Goal: Transaction & Acquisition: Purchase product/service

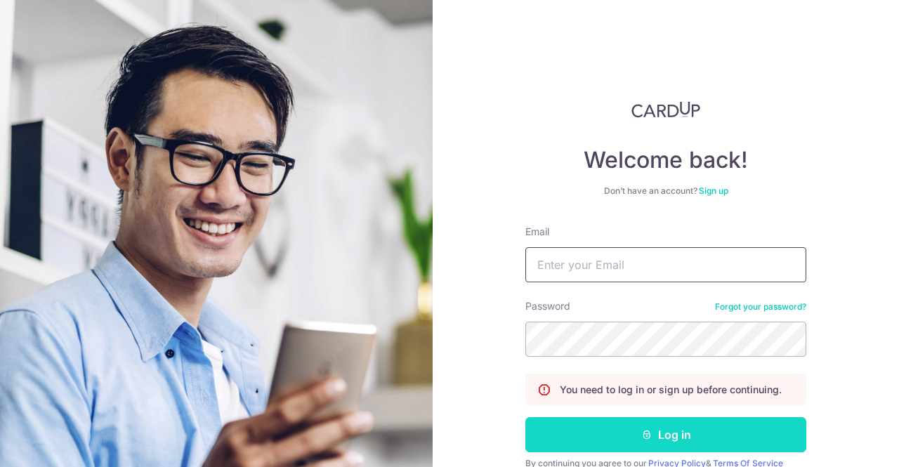
type input "anupammarine@gmail.com"
click at [667, 434] on button "Log in" at bounding box center [666, 434] width 281 height 35
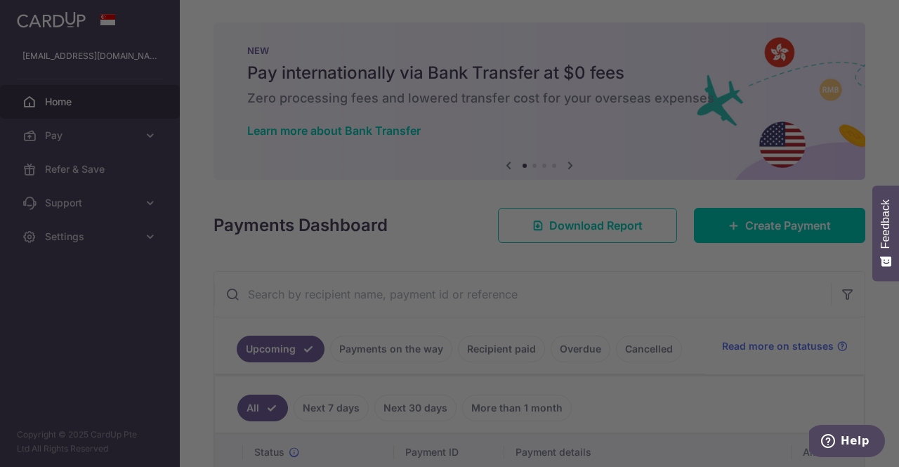
click at [774, 228] on div at bounding box center [454, 236] width 908 height 472
click at [760, 238] on div at bounding box center [454, 236] width 908 height 472
drag, startPoint x: 678, startPoint y: 302, endPoint x: 615, endPoint y: 257, distance: 77.0
click at [677, 302] on div at bounding box center [454, 236] width 908 height 472
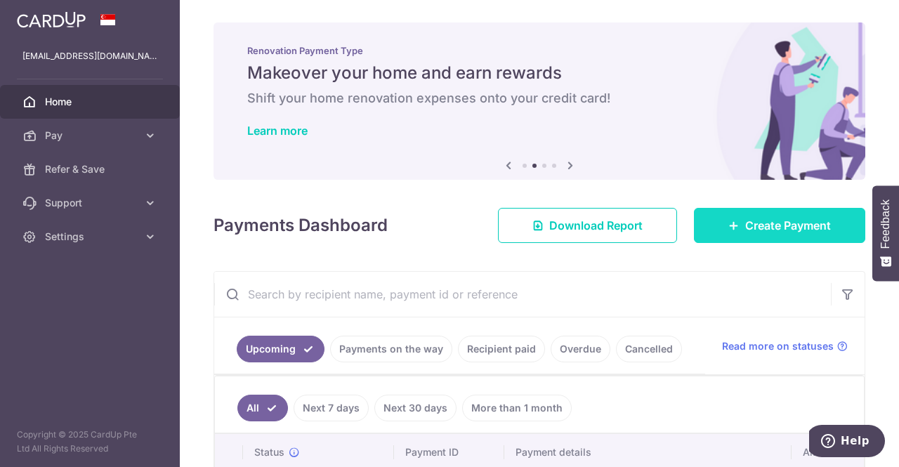
click at [756, 211] on link "Create Payment" at bounding box center [779, 225] width 171 height 35
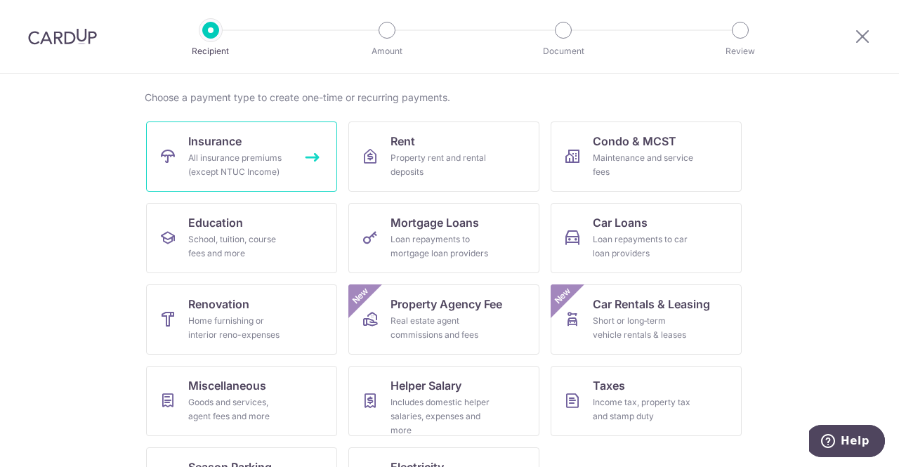
scroll to position [20, 0]
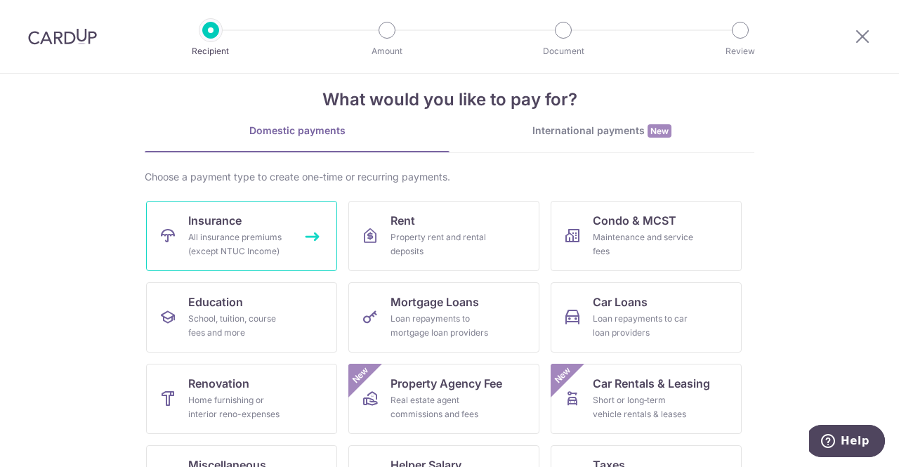
click at [214, 237] on div "All insurance premiums (except NTUC Income)" at bounding box center [238, 244] width 101 height 28
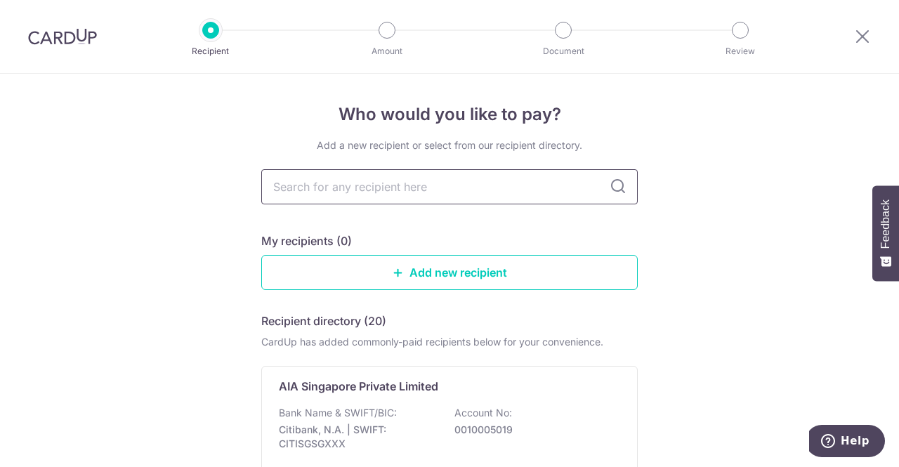
click at [370, 185] on input "text" at bounding box center [449, 186] width 377 height 35
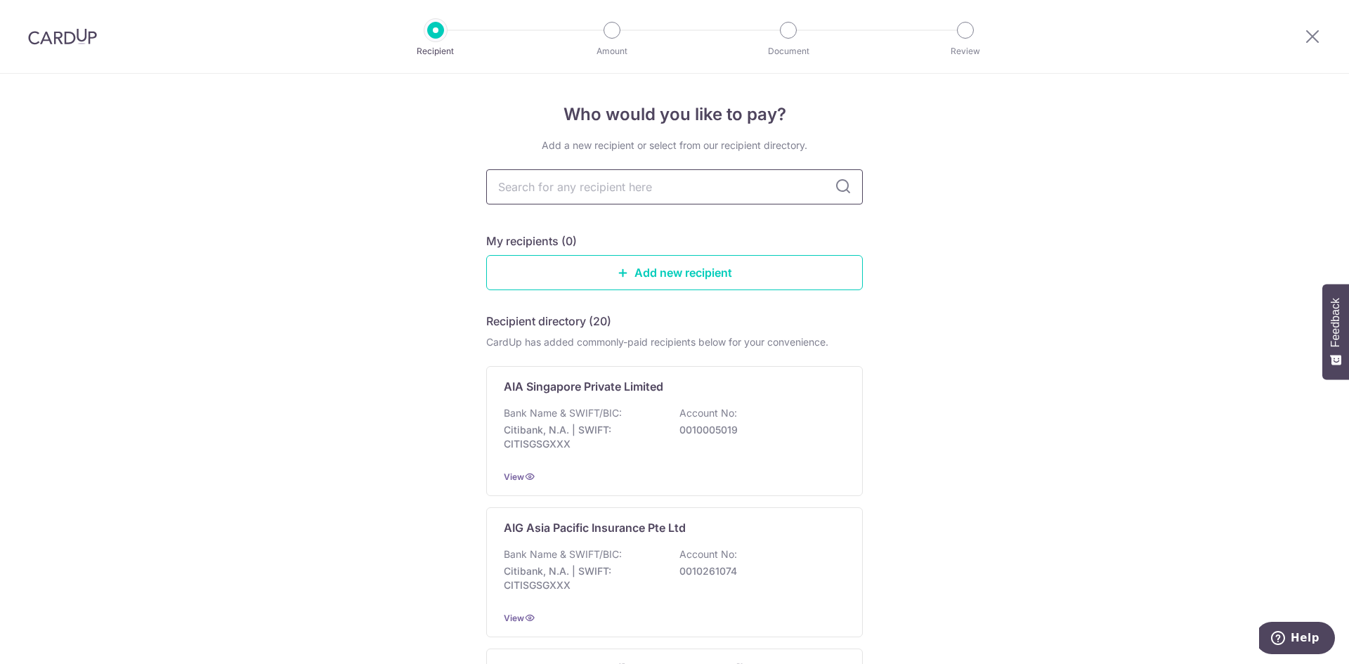
click at [535, 188] on input "text" at bounding box center [674, 186] width 377 height 35
type input "hsbc"
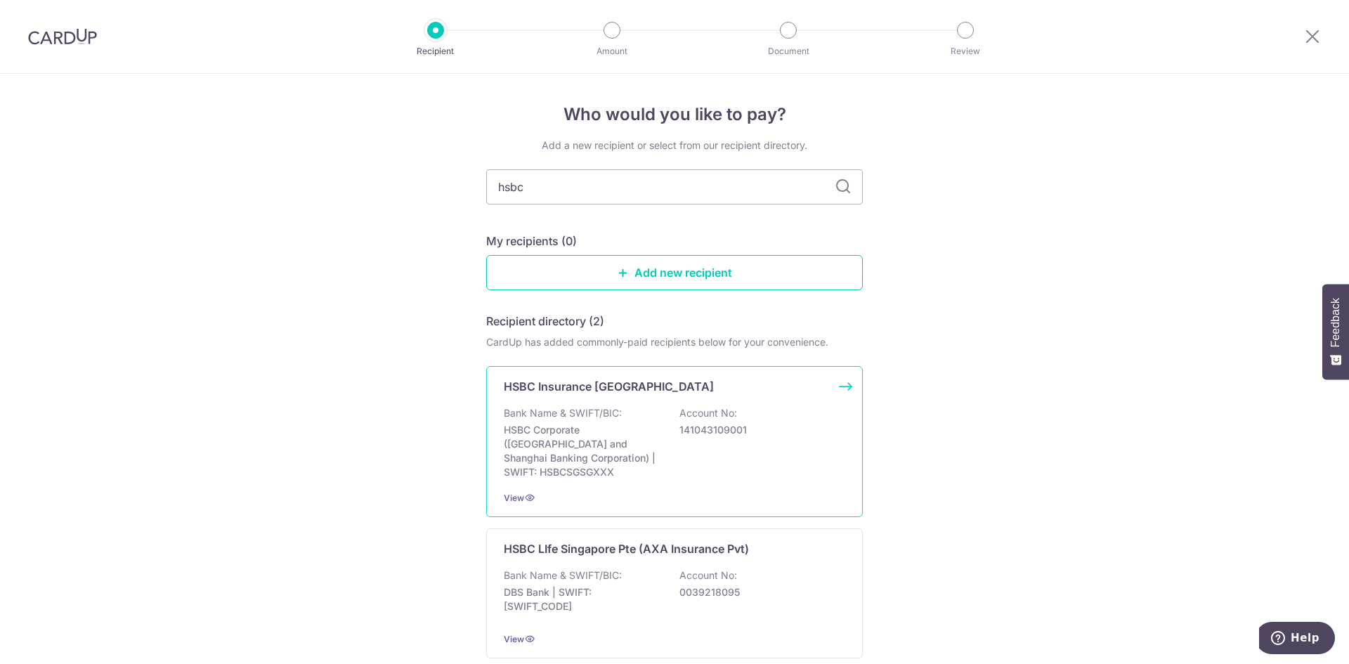
scroll to position [70, 0]
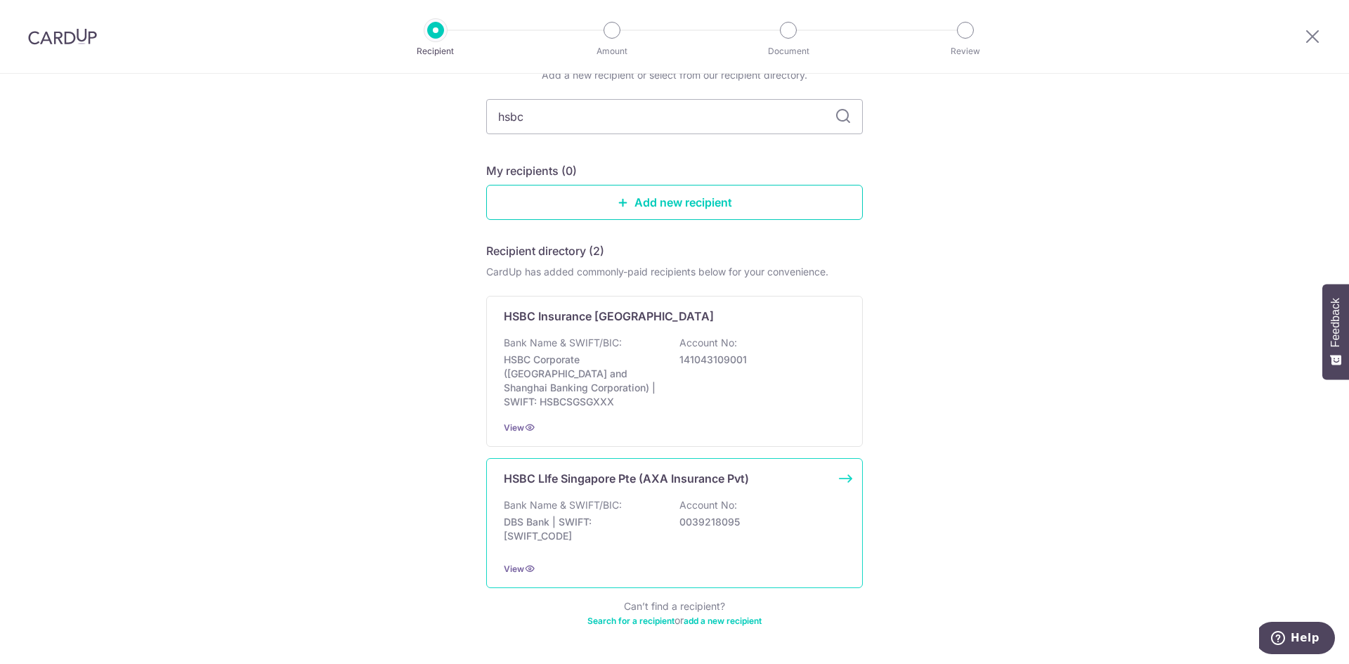
click at [632, 467] on div "HSBC LIfe Singapore Pte (AXA Insurance Pvt) Bank Name & SWIFT/BIC: DBS Bank | S…" at bounding box center [674, 523] width 377 height 130
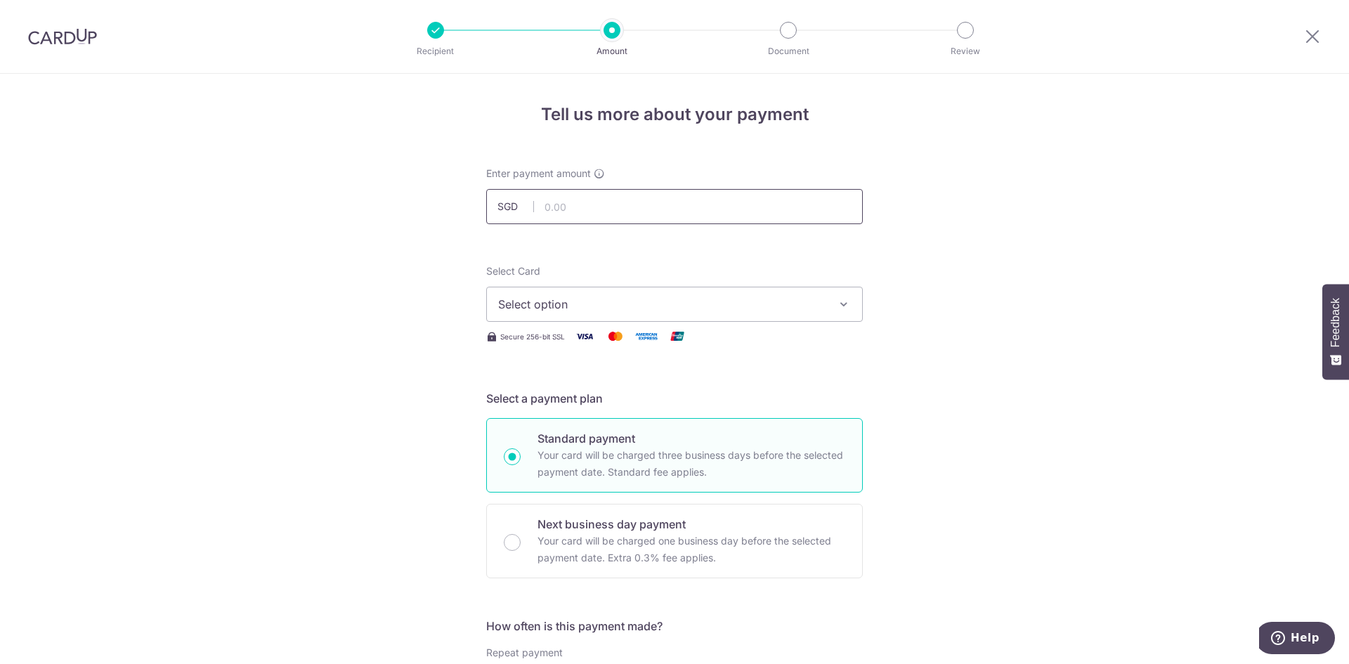
click at [585, 207] on input "text" at bounding box center [674, 206] width 377 height 35
type input "1"
type input "1,574.90"
click at [702, 310] on span "Select option" at bounding box center [661, 304] width 327 height 17
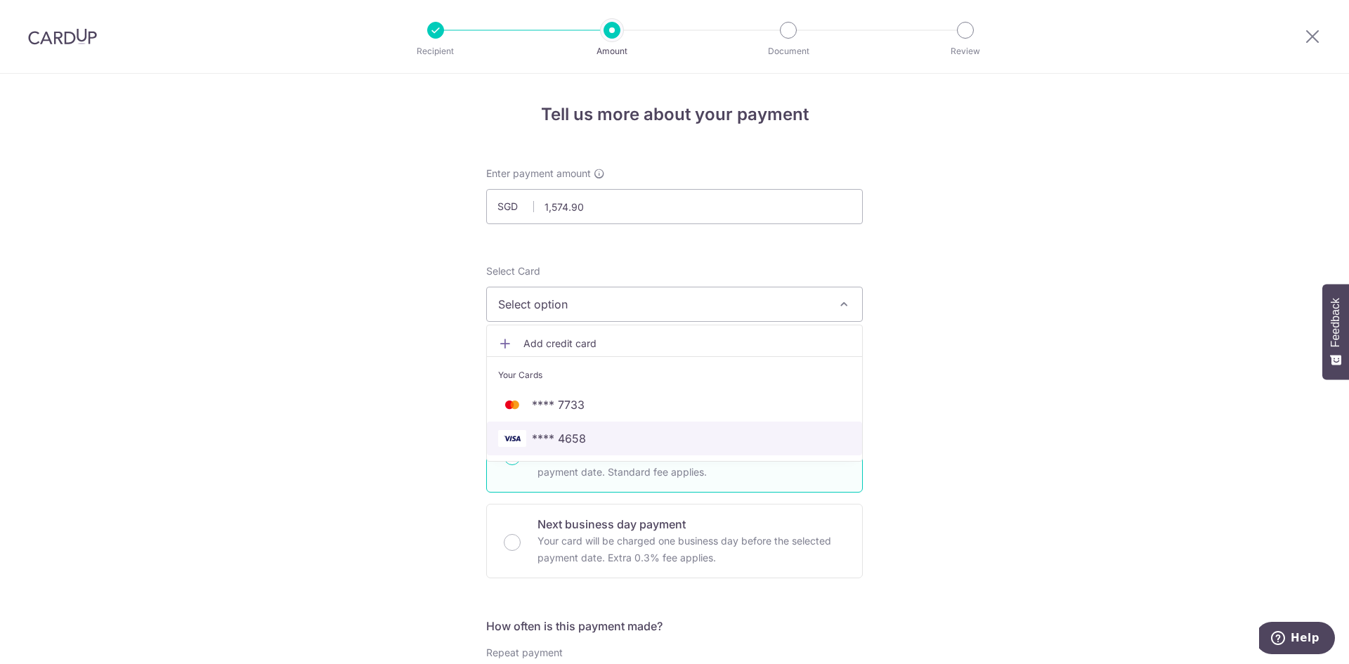
click at [596, 434] on span "**** 4658" at bounding box center [674, 438] width 353 height 17
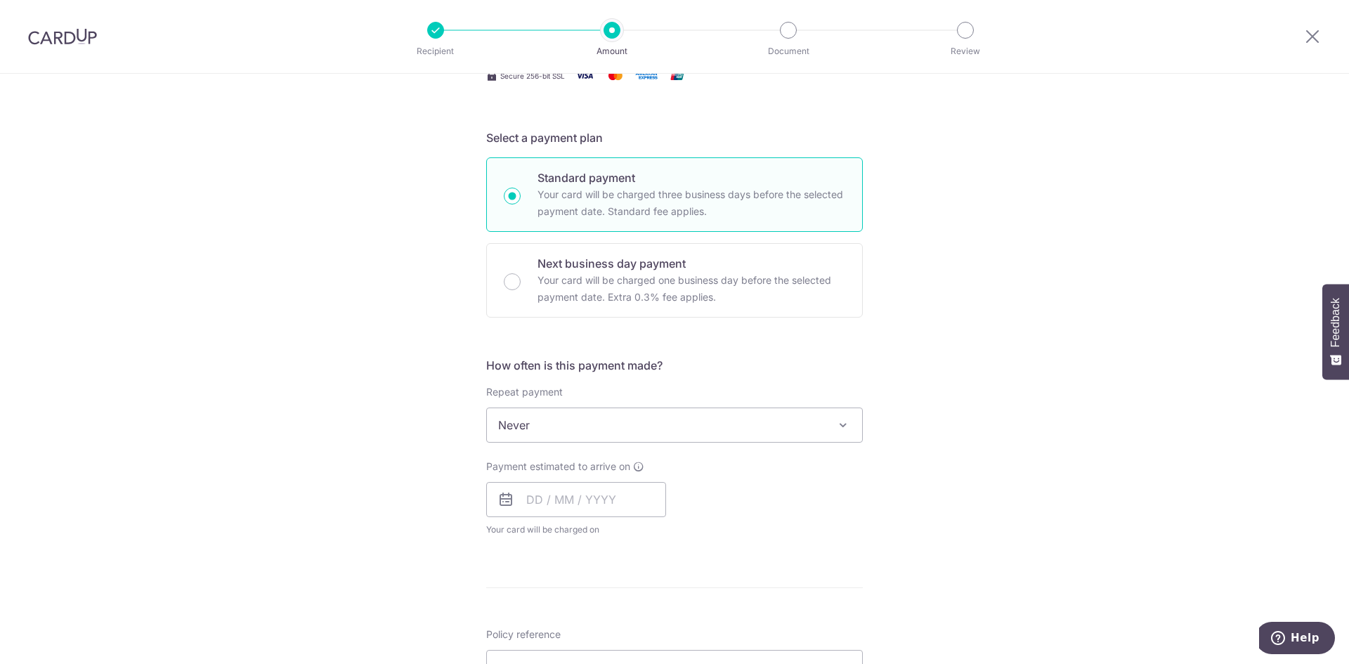
scroll to position [281, 0]
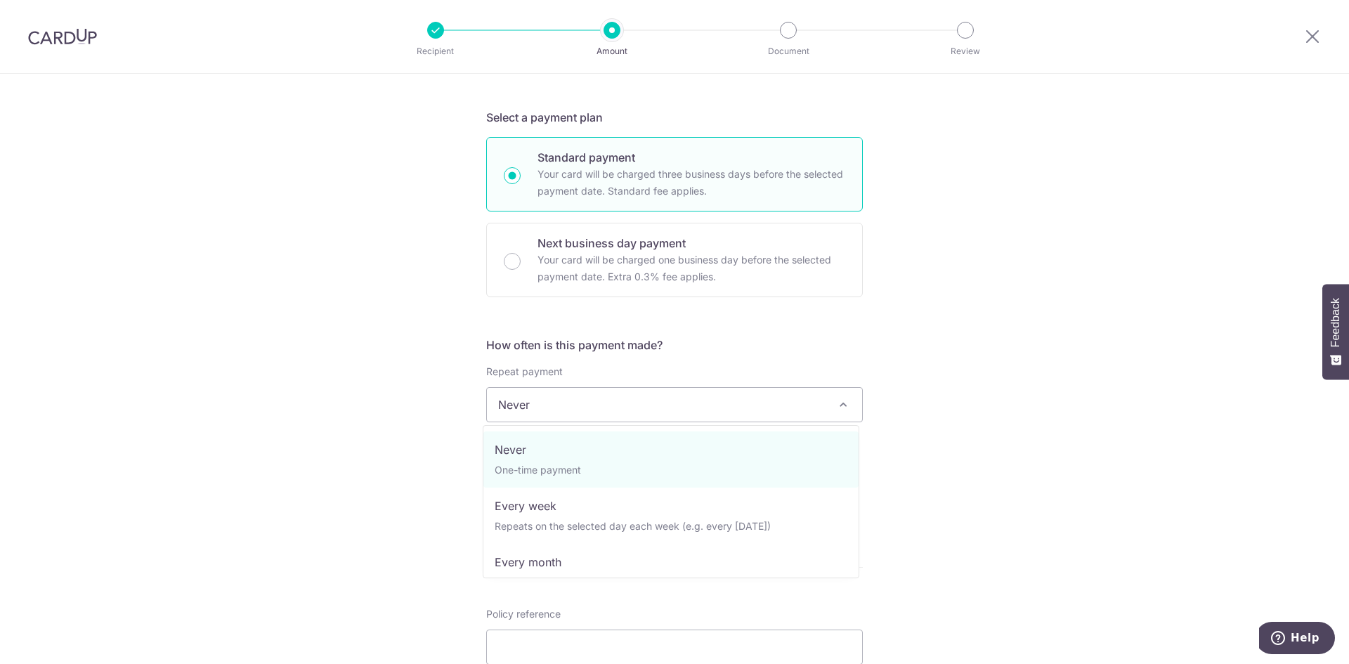
click at [604, 413] on span "Never" at bounding box center [674, 405] width 375 height 34
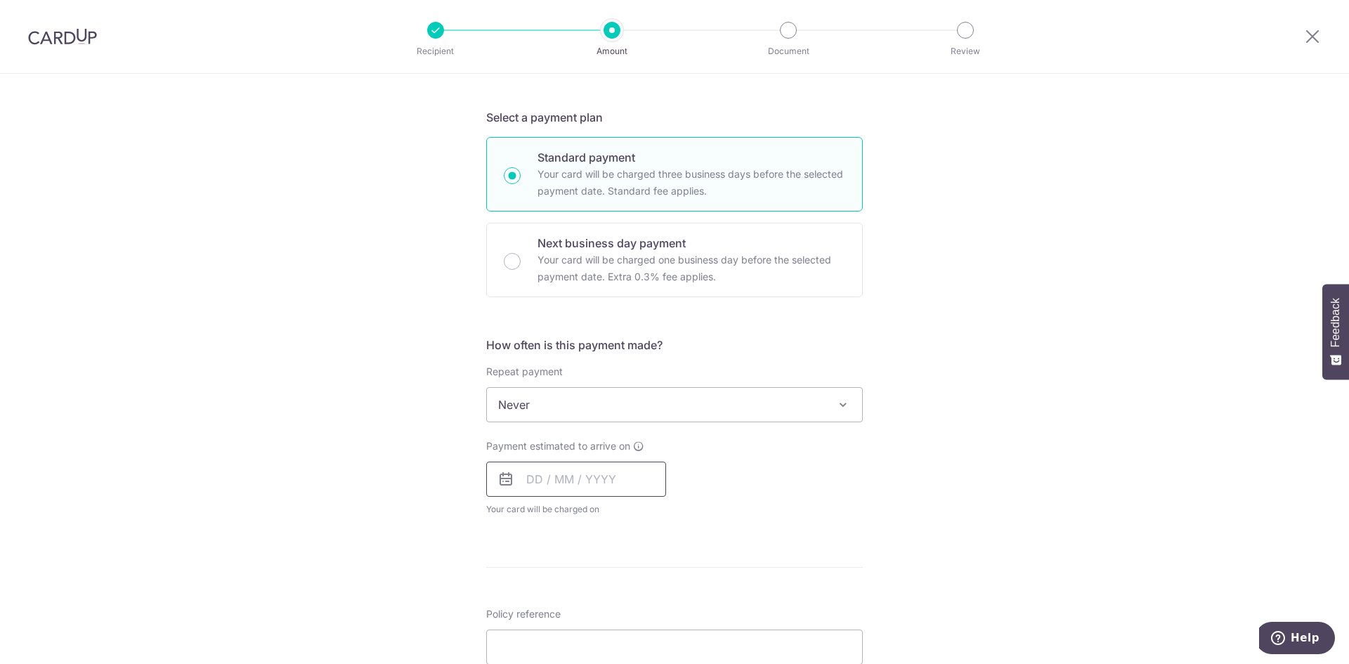
click at [547, 486] on input "text" at bounding box center [576, 479] width 180 height 35
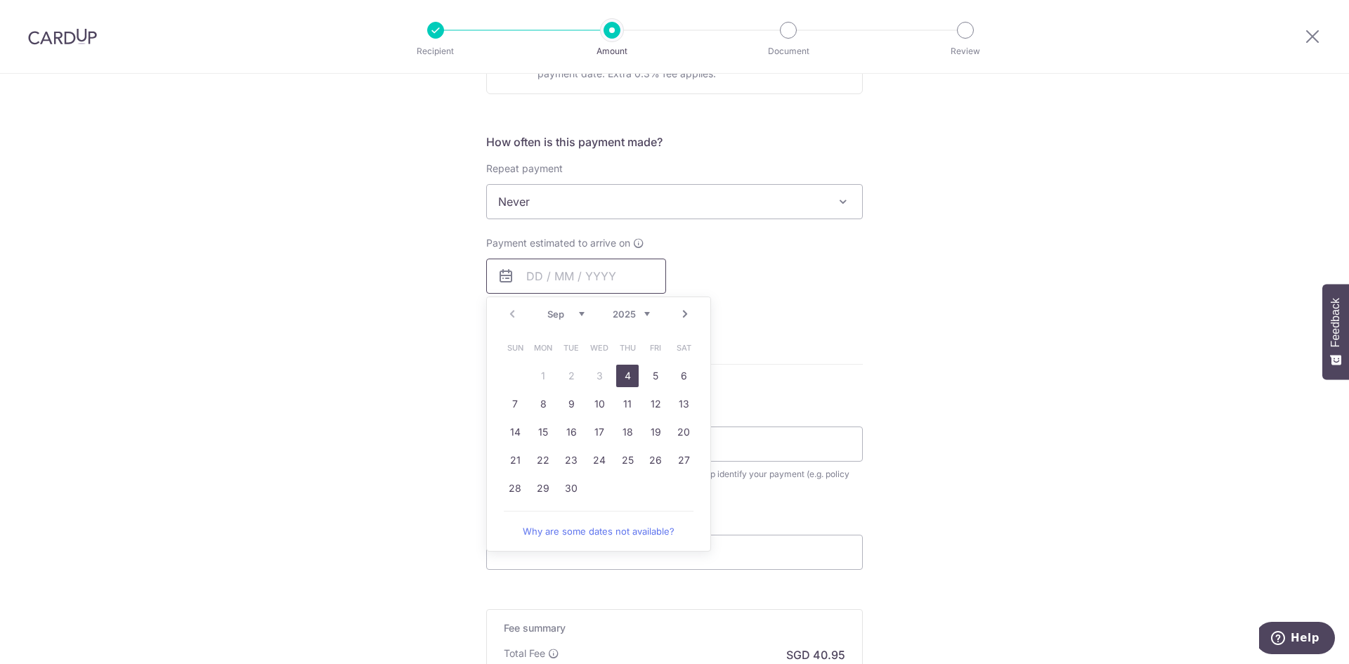
scroll to position [492, 0]
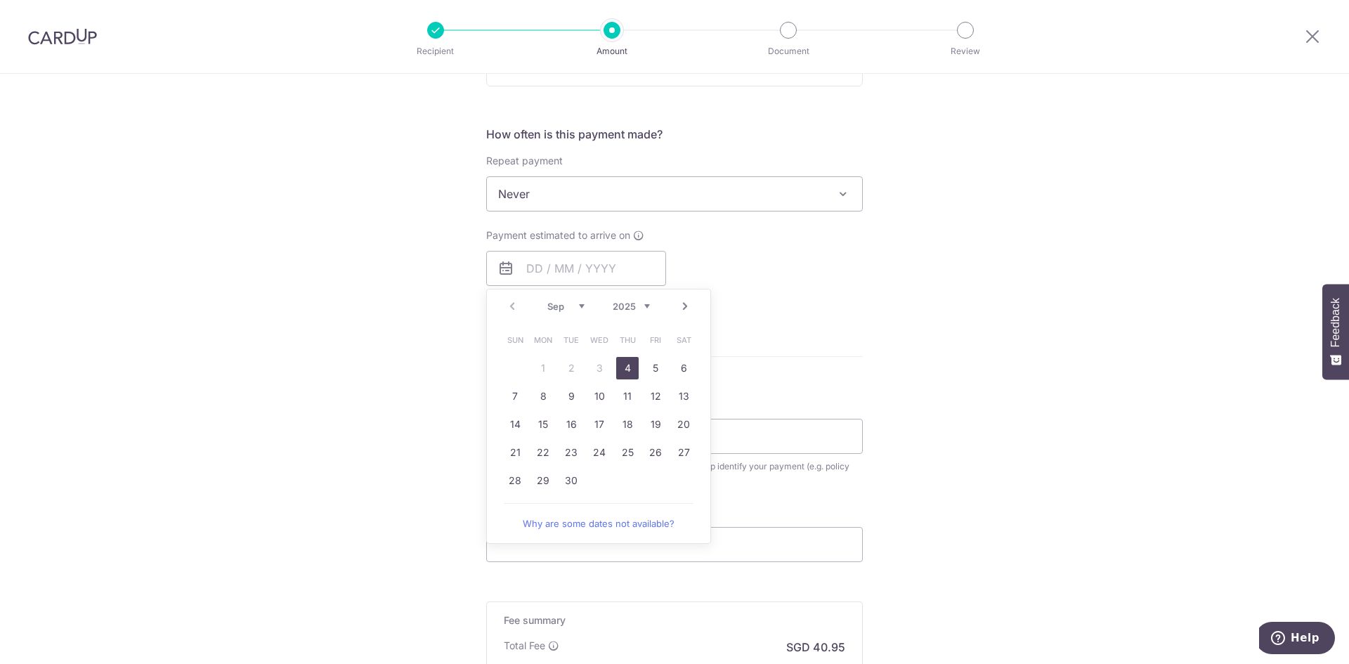
click at [621, 371] on link "4" at bounding box center [627, 368] width 22 height 22
type input "[DATE]"
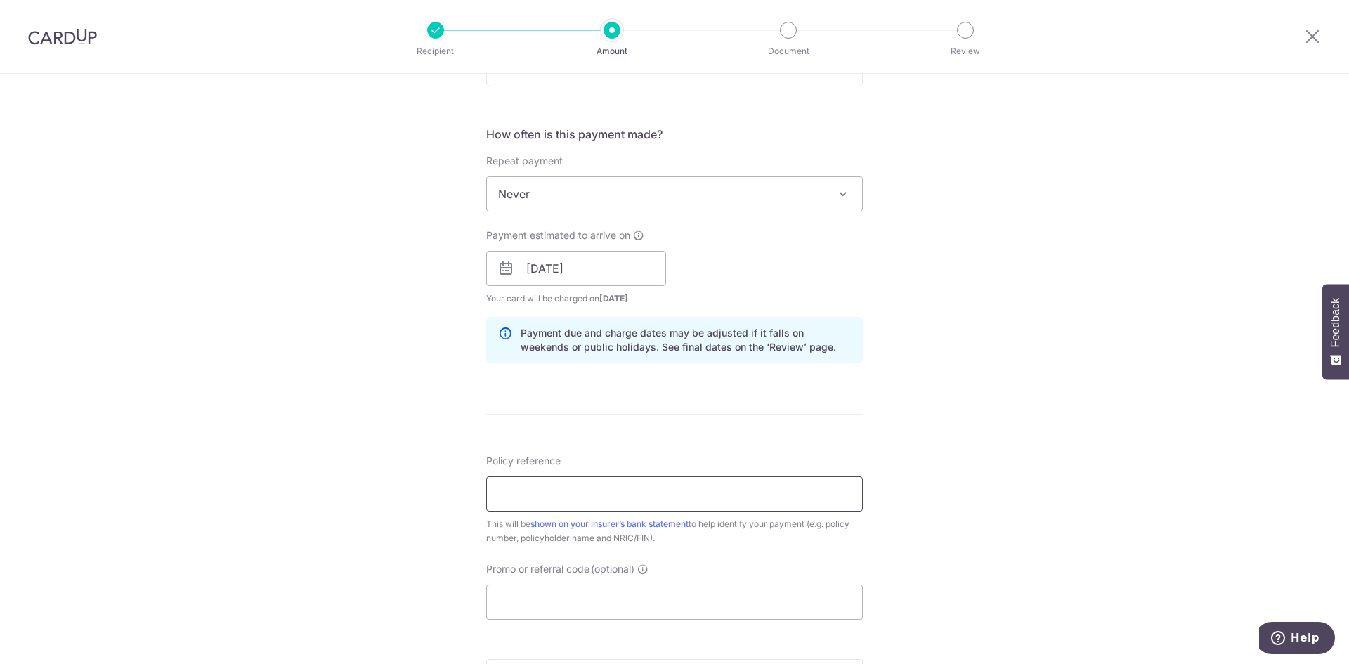
click at [613, 496] on input "Policy reference" at bounding box center [674, 493] width 377 height 35
click at [687, 487] on input "1022805566" at bounding box center [674, 493] width 377 height 35
click at [582, 488] on input "1022805566 life insurance" at bounding box center [674, 493] width 377 height 35
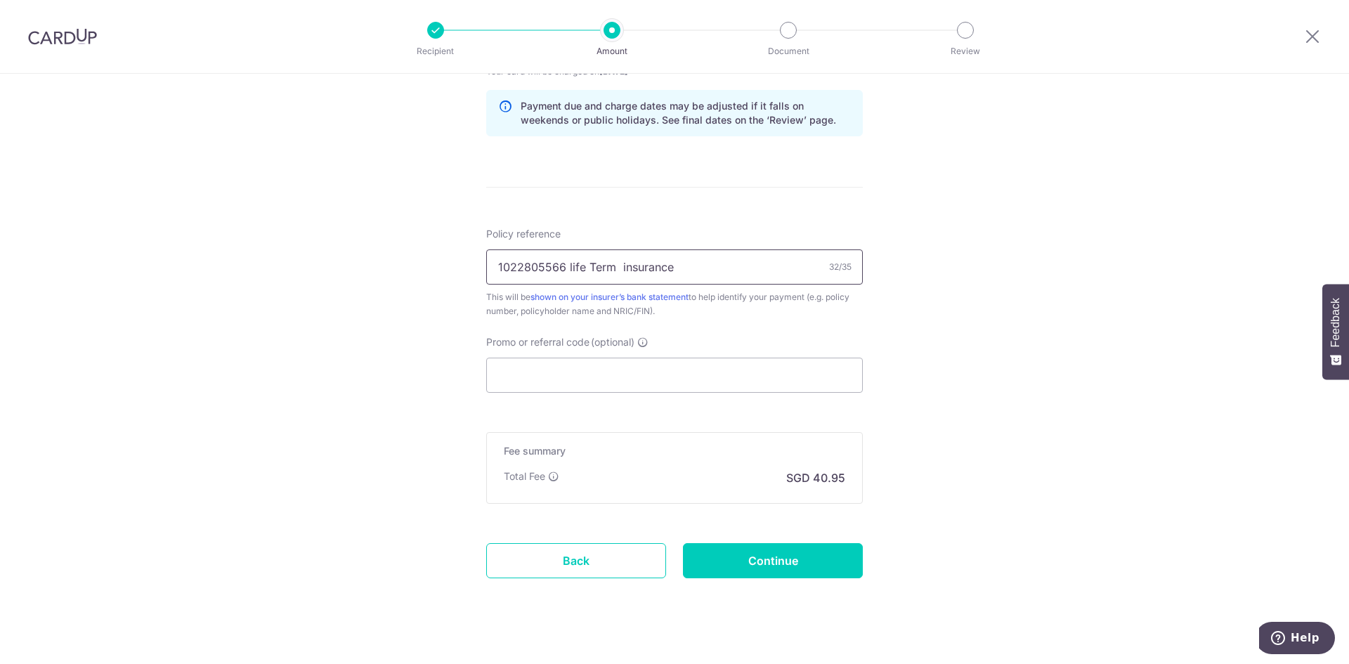
scroll to position [738, 0]
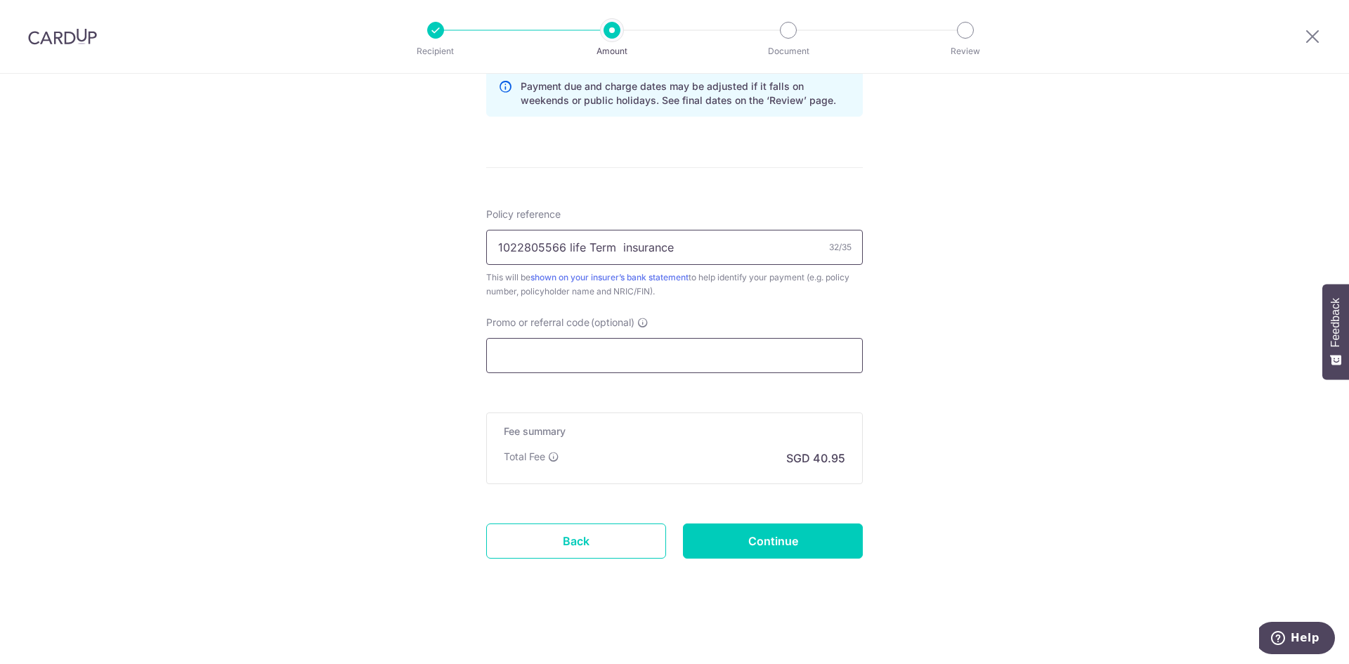
type input "1022805566 life Term insurance"
click at [581, 349] on input "Promo or referral code (optional)" at bounding box center [674, 355] width 377 height 35
click at [557, 363] on input "Promo or referral code (optional)" at bounding box center [674, 355] width 377 height 35
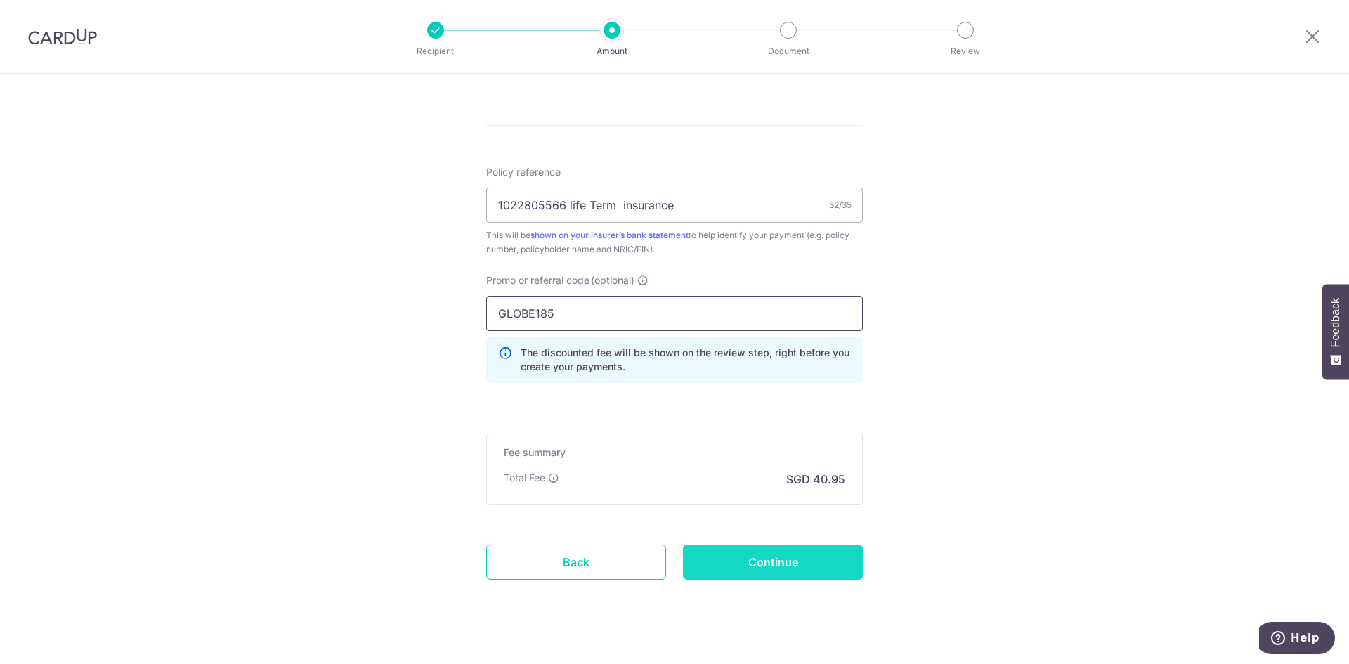
scroll to position [802, 0]
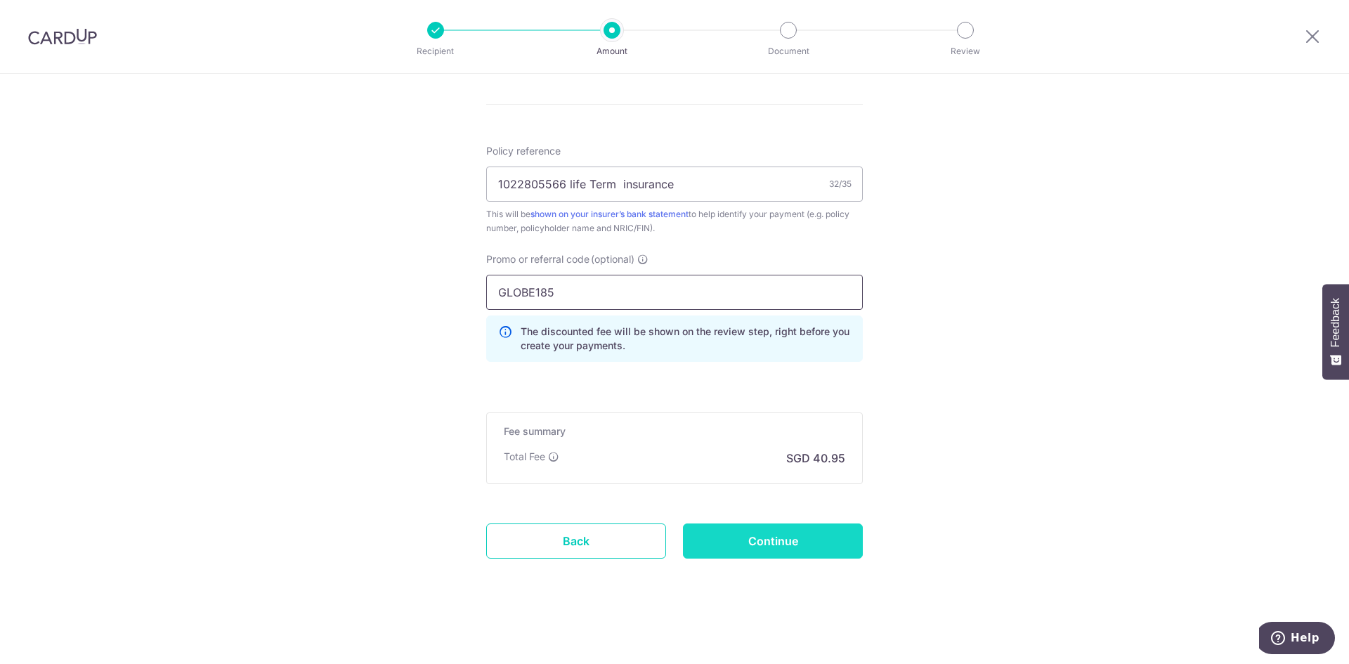
type input "GLOBE185"
click at [773, 549] on input "Continue" at bounding box center [773, 540] width 180 height 35
type input "Create Schedule"
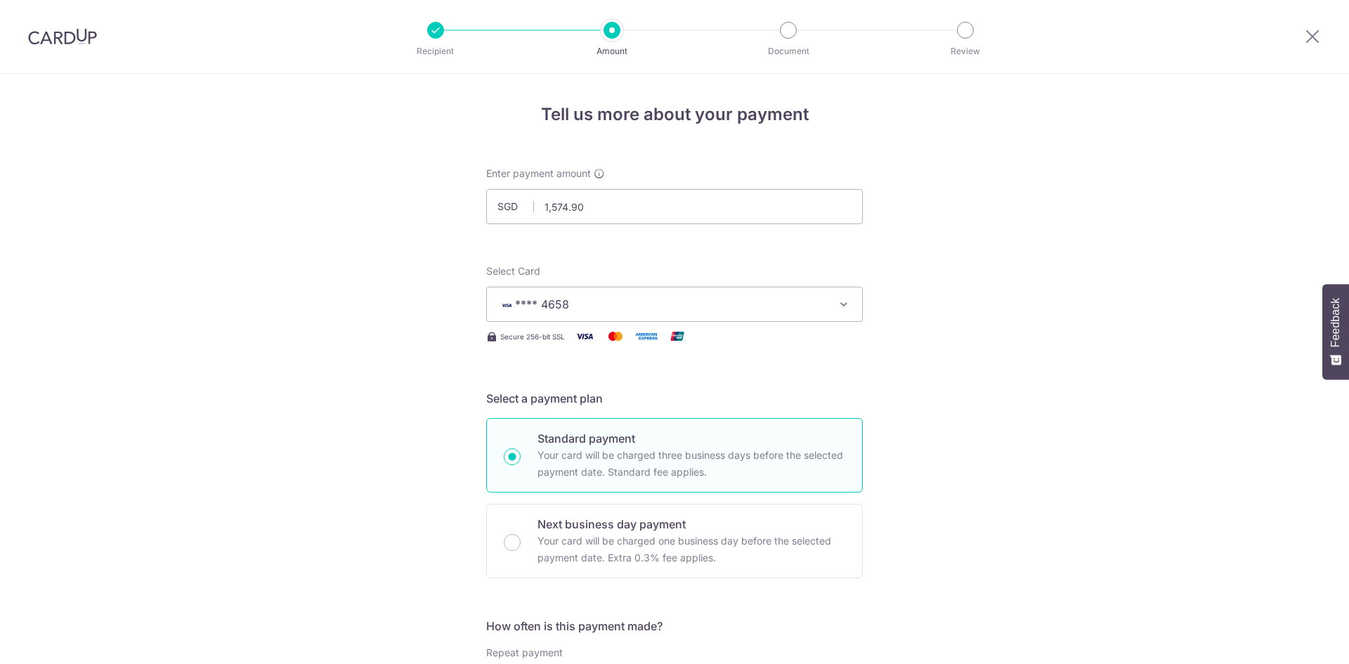
scroll to position [821, 0]
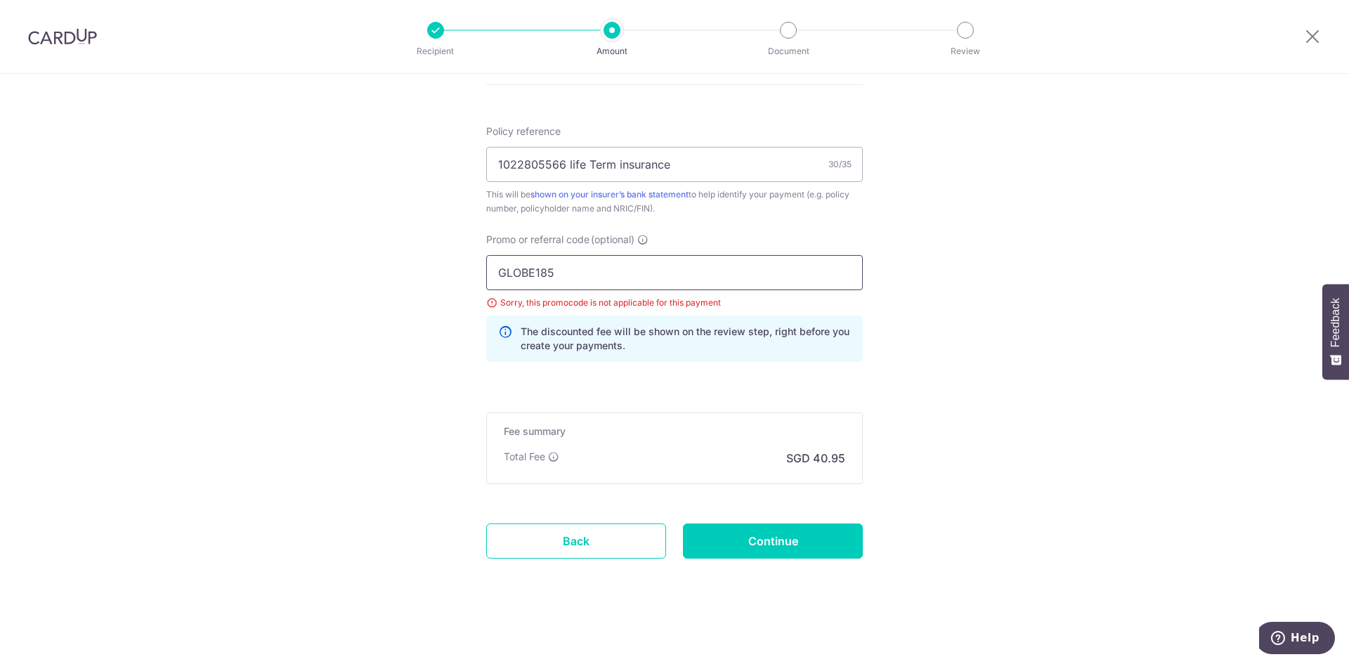
click at [584, 263] on input "GLOBE185" at bounding box center [674, 272] width 377 height 35
drag, startPoint x: 557, startPoint y: 273, endPoint x: 457, endPoint y: 269, distance: 100.5
type input "GET 225"
click button "Add Card" at bounding box center [0, 0] width 0 height 0
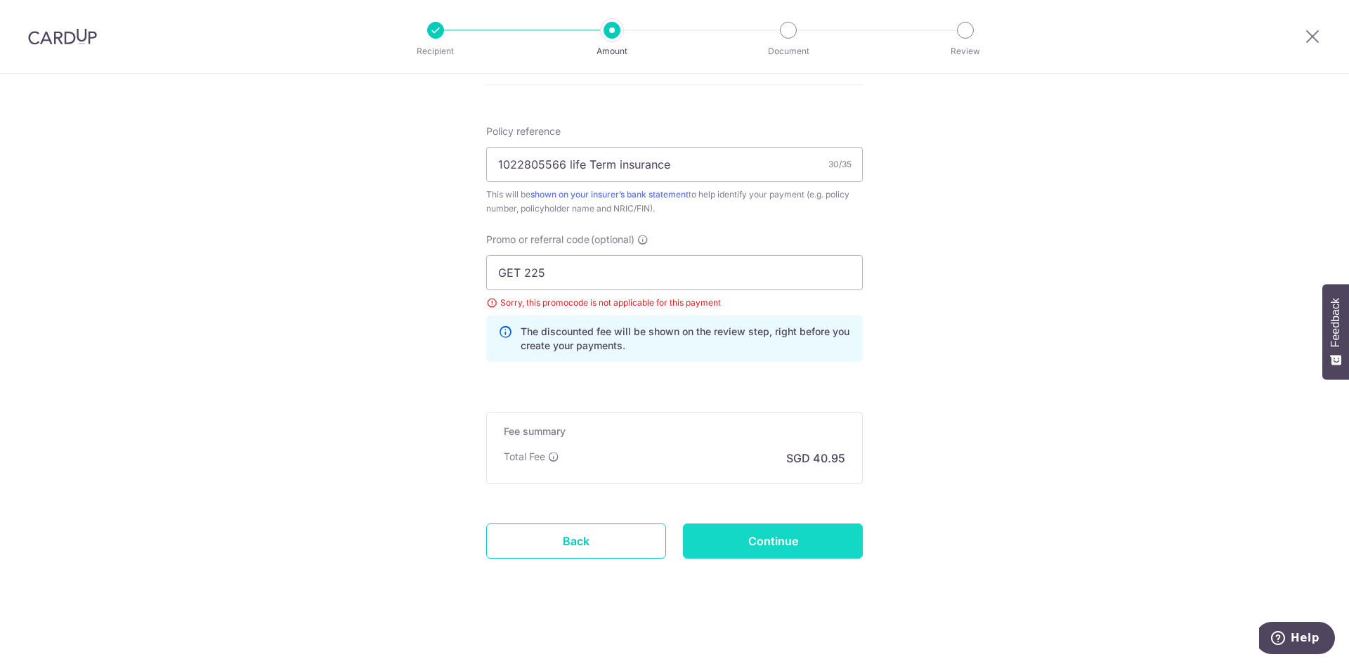
click at [814, 548] on input "Continue" at bounding box center [773, 540] width 180 height 35
type input "Update Schedule"
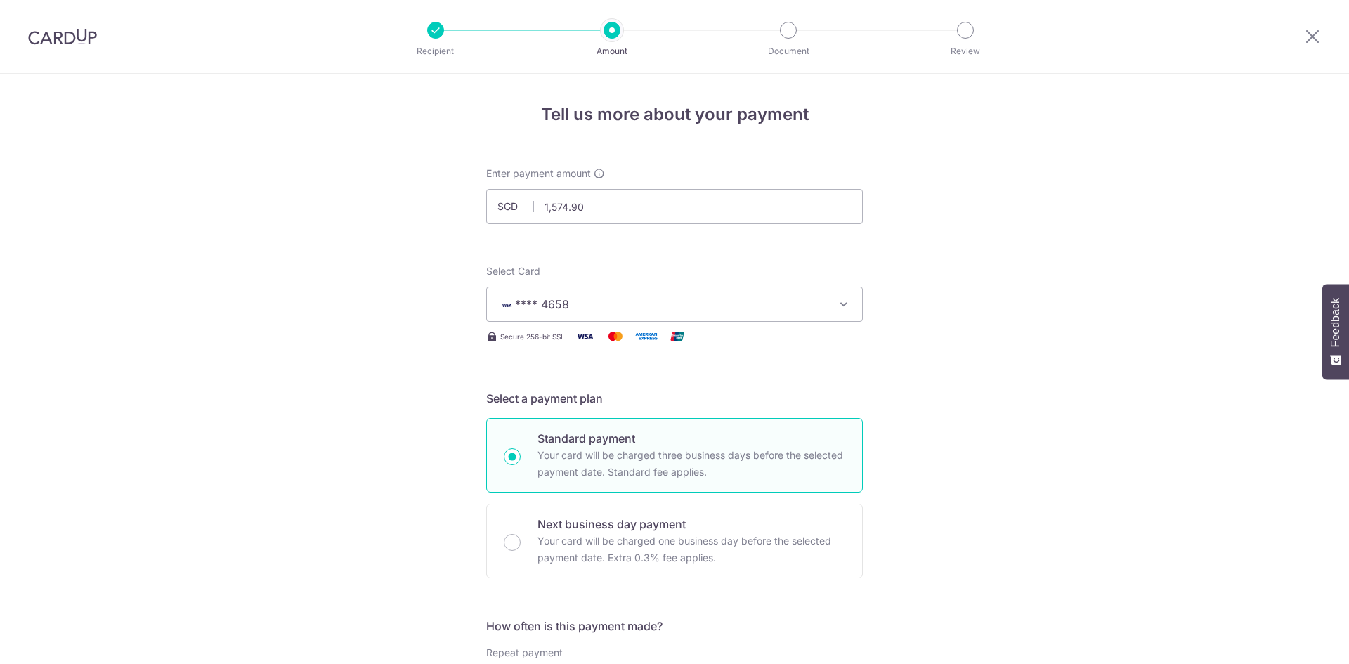
scroll to position [821, 0]
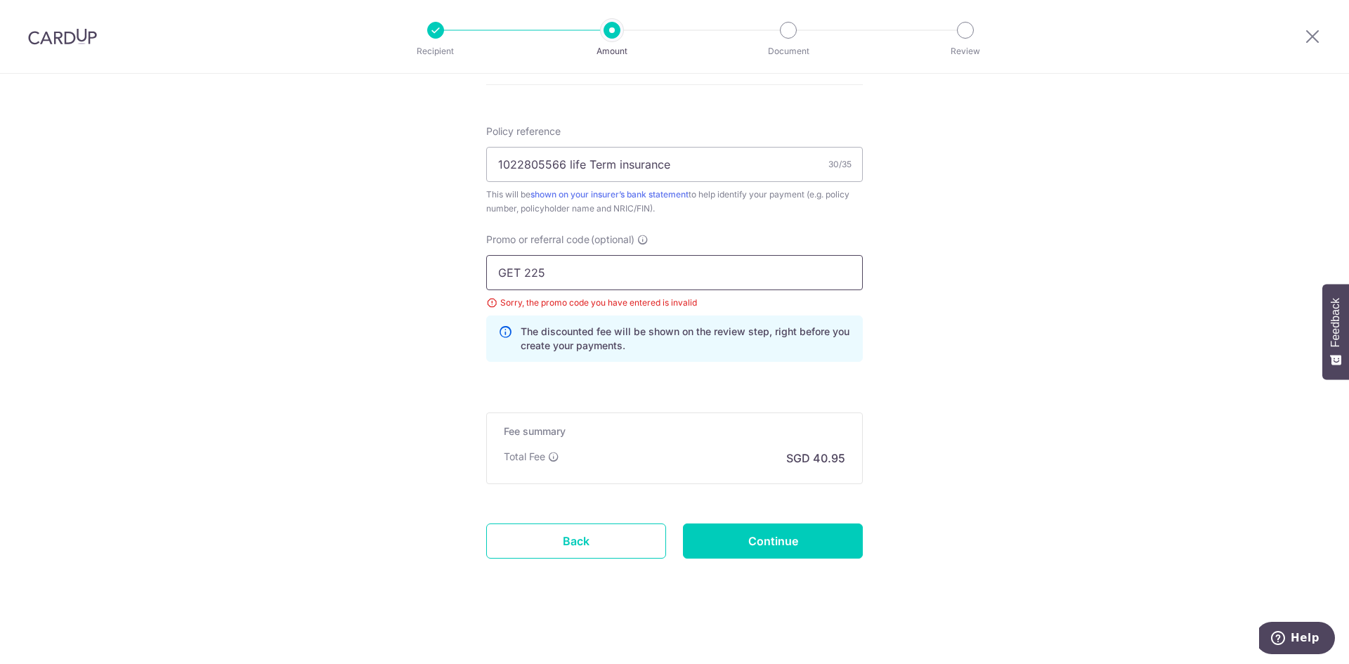
click at [566, 279] on input "GET 225" at bounding box center [674, 272] width 377 height 35
type input "G"
type input "RECURRING185"
click button "Add Card" at bounding box center [0, 0] width 0 height 0
click at [755, 548] on input "Continue" at bounding box center [773, 540] width 180 height 35
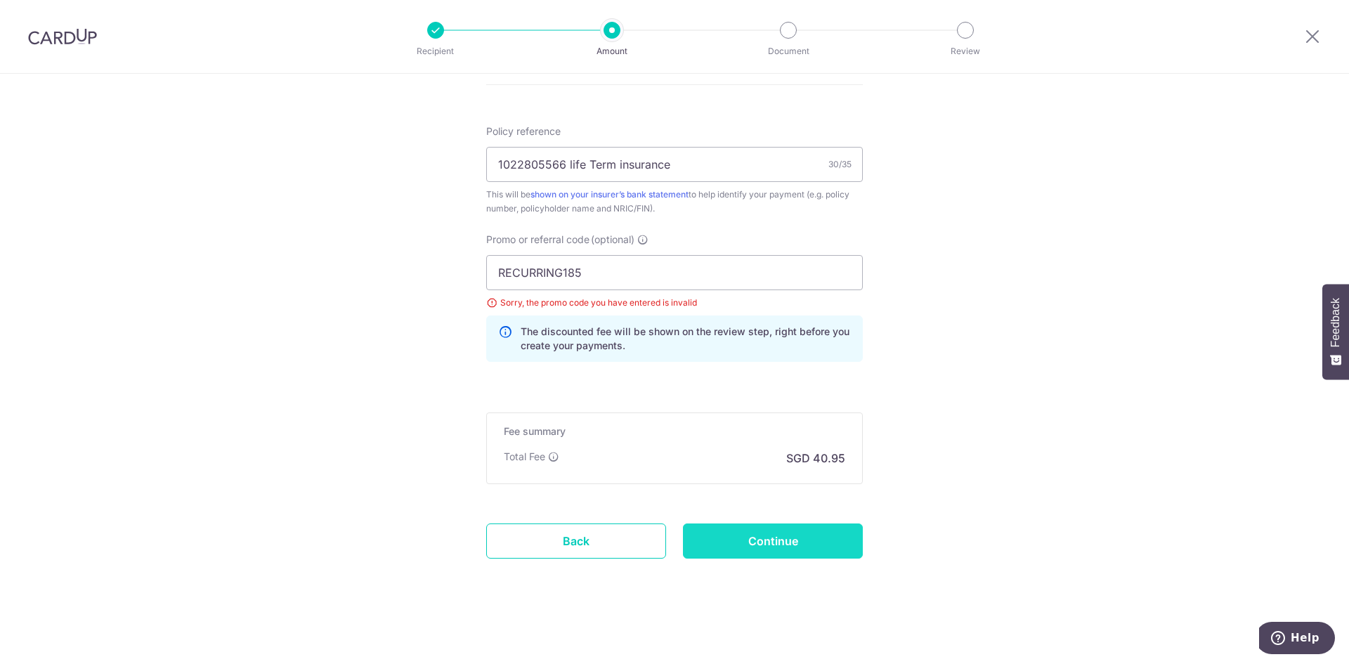
type input "Update Schedule"
